Goal: Find contact information: Find contact information

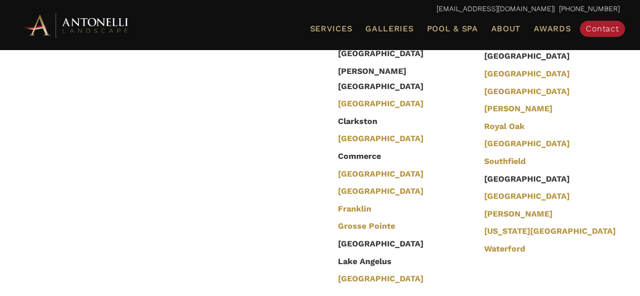
scroll to position [2361, 0]
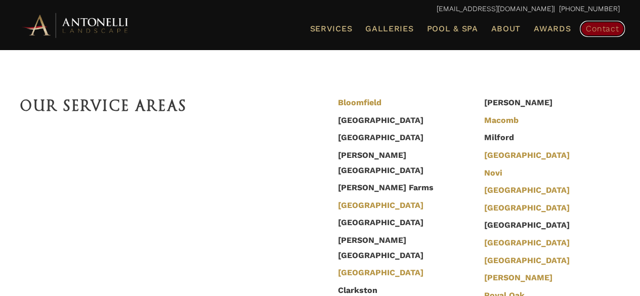
click at [588, 25] on span "Contact" at bounding box center [602, 29] width 33 height 10
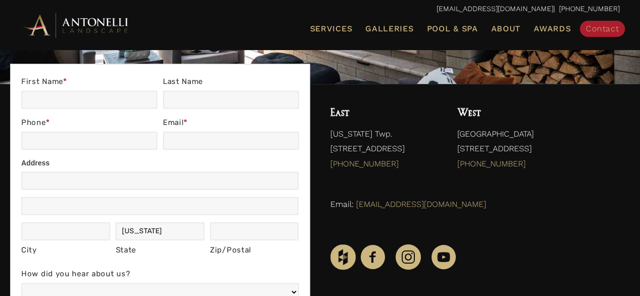
scroll to position [337, 0]
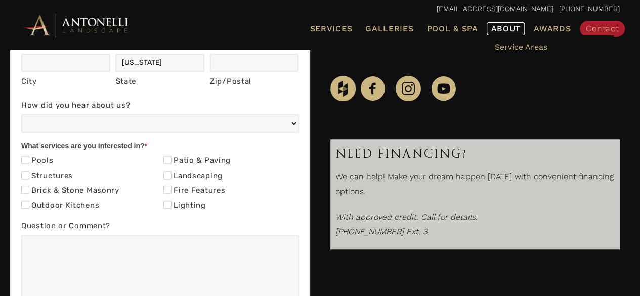
click at [503, 26] on span "About" at bounding box center [506, 29] width 30 height 8
